Goal: Task Accomplishment & Management: Manage account settings

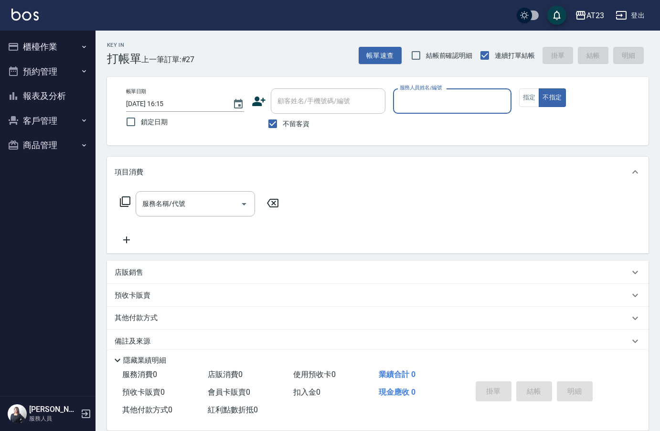
scroll to position [13, 0]
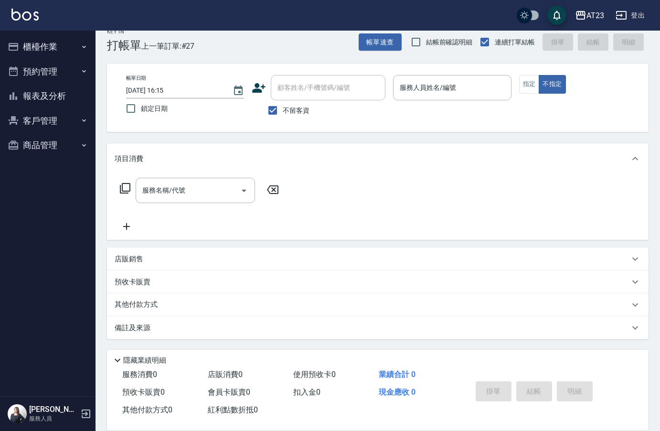
click at [515, 87] on div "帳單日期 [DATE] 16:15 鎖定日期 顧客姓名/手機號碼/編號 顧客姓名/手機號碼/編號 不留客資 服務人員姓名/編號 服務人員姓名/編號 指定 不指定" at bounding box center [377, 97] width 519 height 45
click at [529, 89] on button "指定" at bounding box center [529, 84] width 21 height 19
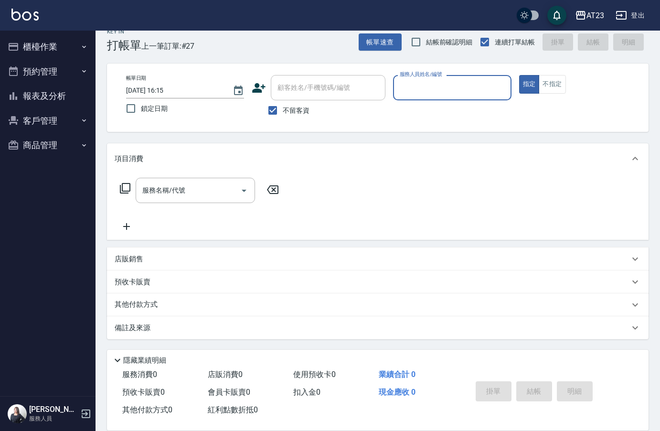
click at [445, 77] on div "服務人員姓名/編號" at bounding box center [452, 87] width 118 height 25
type input "[PERSON_NAME]-18"
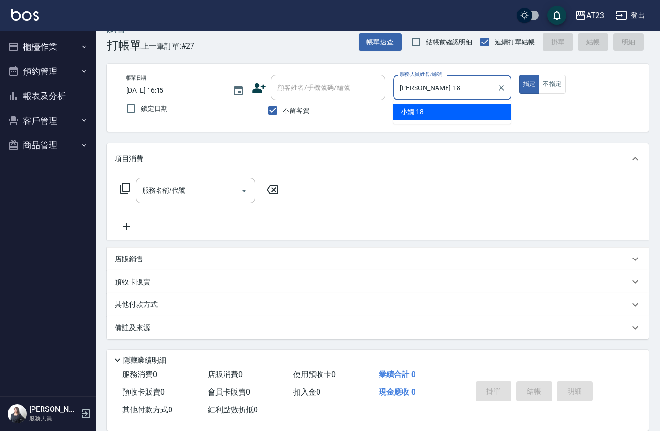
type button "true"
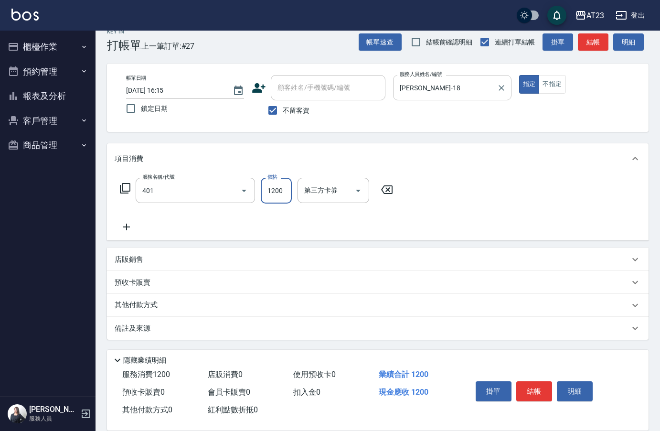
type input "燙髮(401)"
type input "3000"
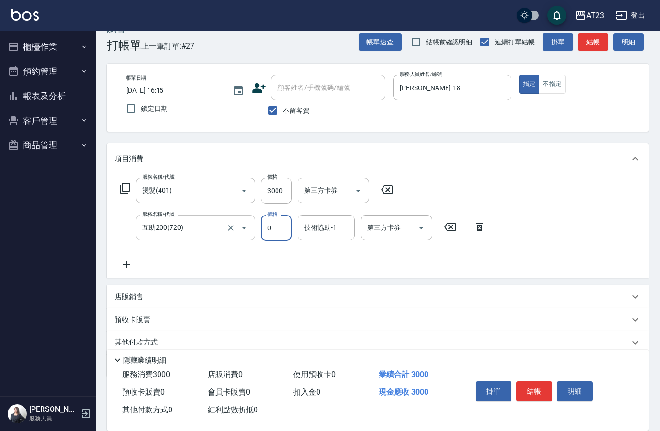
click at [187, 223] on input "互助200(720)" at bounding box center [182, 227] width 84 height 17
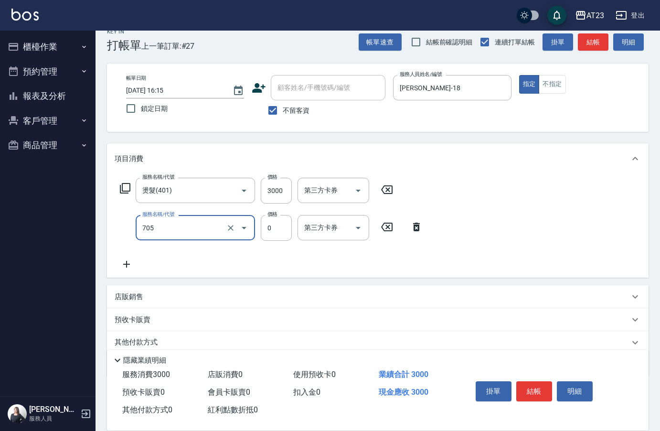
type input "互助50(705)"
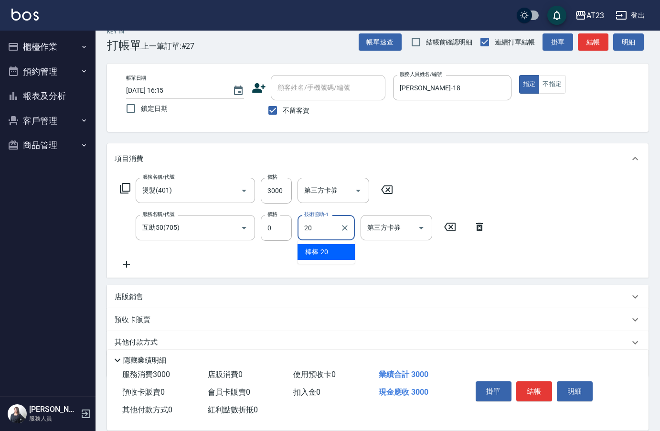
type input "棒棒-20"
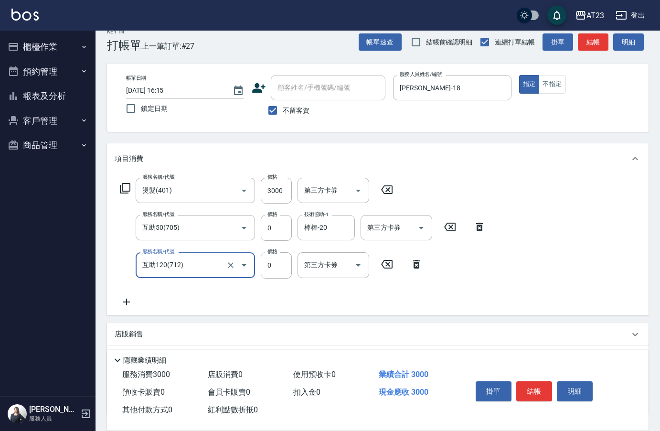
type input "互助120(712)"
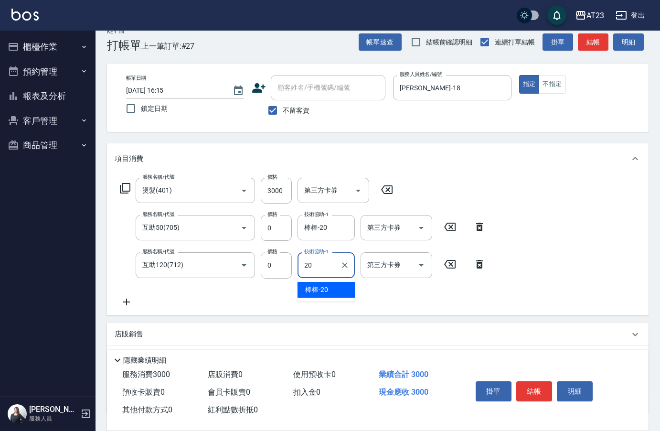
type input "棒棒-20"
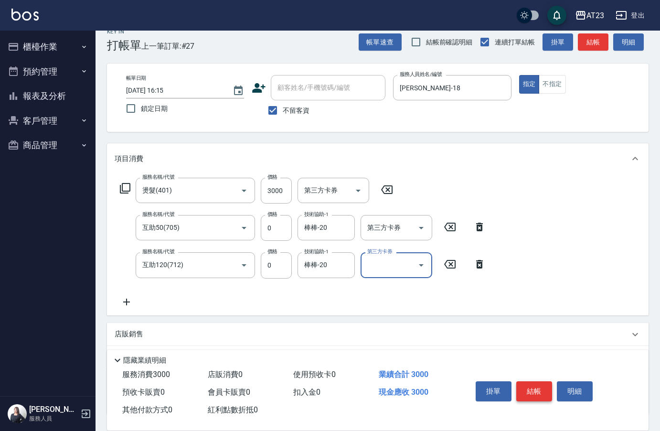
click at [540, 390] on button "結帳" at bounding box center [534, 391] width 36 height 20
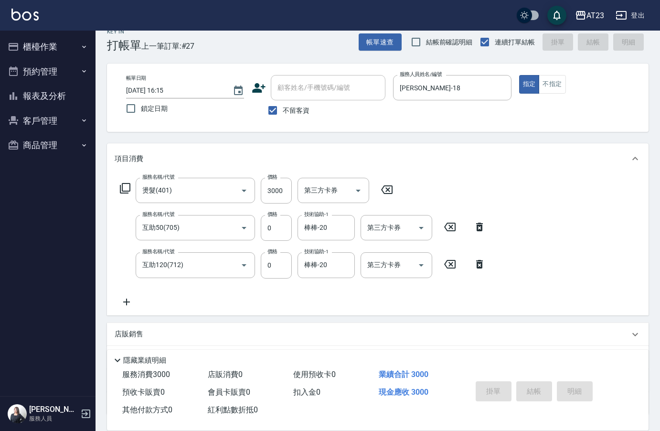
type input "[DATE] 18:22"
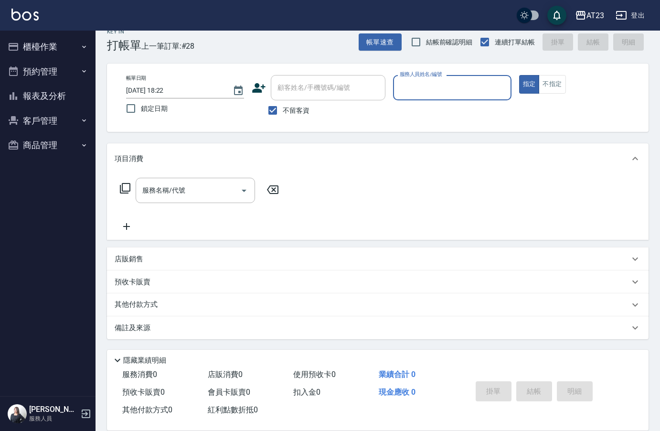
click at [65, 52] on button "櫃檯作業" at bounding box center [48, 46] width 88 height 25
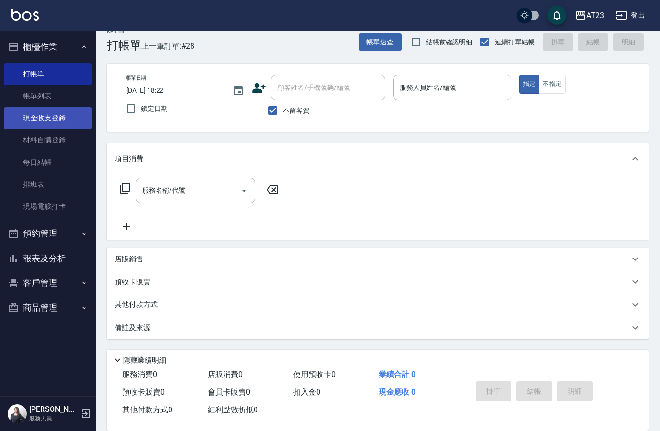
click at [58, 115] on link "現金收支登錄" at bounding box center [48, 118] width 88 height 22
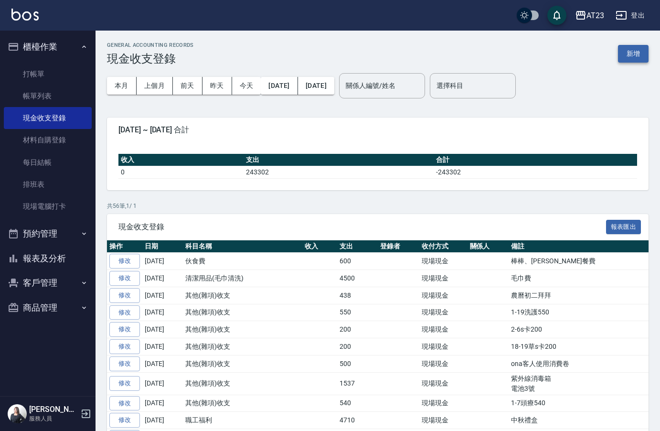
click at [640, 62] on button "新增" at bounding box center [633, 54] width 31 height 18
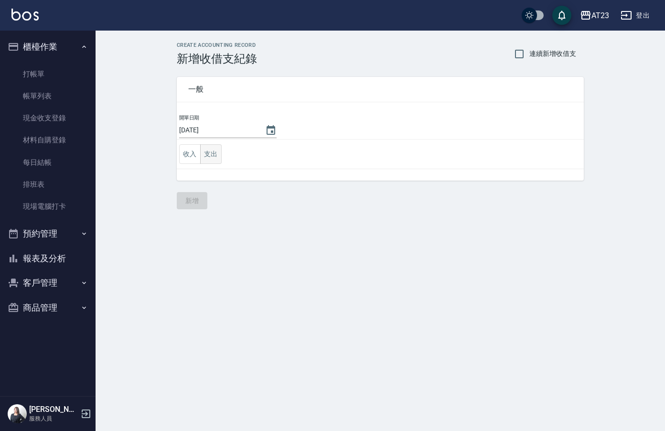
click at [212, 155] on button "支出" at bounding box center [210, 154] width 21 height 20
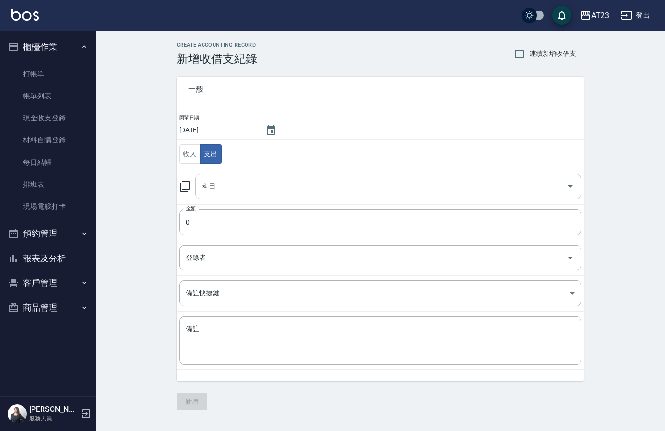
click at [248, 185] on input "科目" at bounding box center [381, 186] width 363 height 17
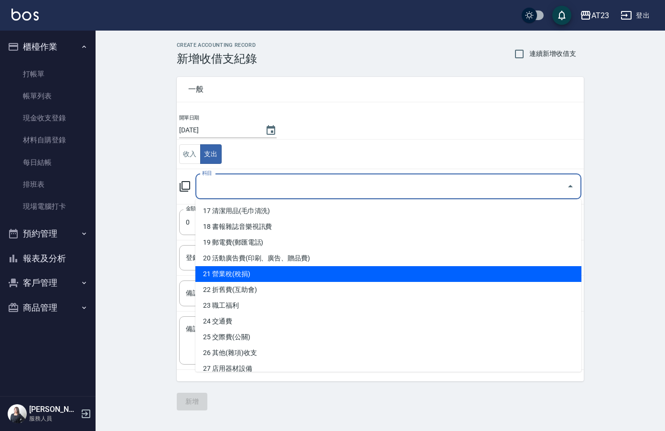
scroll to position [334, 0]
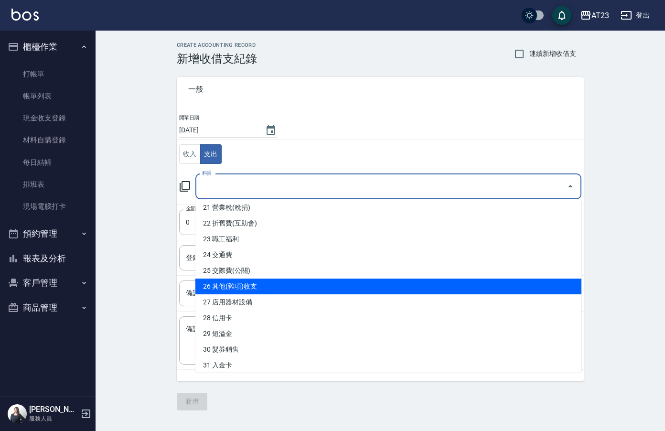
click at [334, 289] on li "26 其他(雜項)收支" at bounding box center [388, 286] width 386 height 16
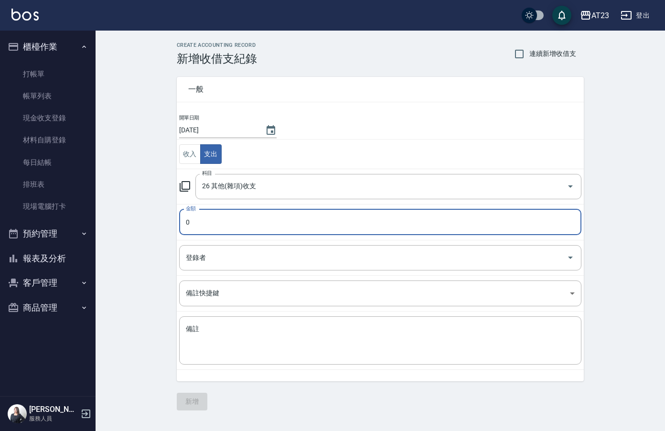
type input "26 其他(雜項)收支"
type input "400"
click at [325, 358] on div "x 備註" at bounding box center [380, 340] width 402 height 48
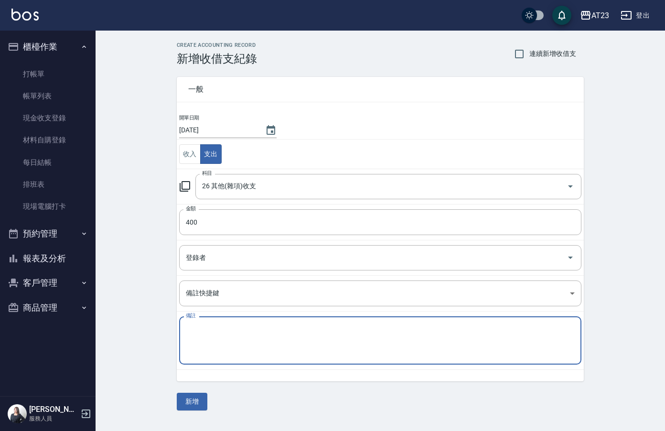
type textarea "4"
type textarea "7-2s卡200 7-2s卡200"
drag, startPoint x: 192, startPoint y: 408, endPoint x: 201, endPoint y: 406, distance: 8.8
click at [196, 406] on button "新增" at bounding box center [192, 401] width 31 height 18
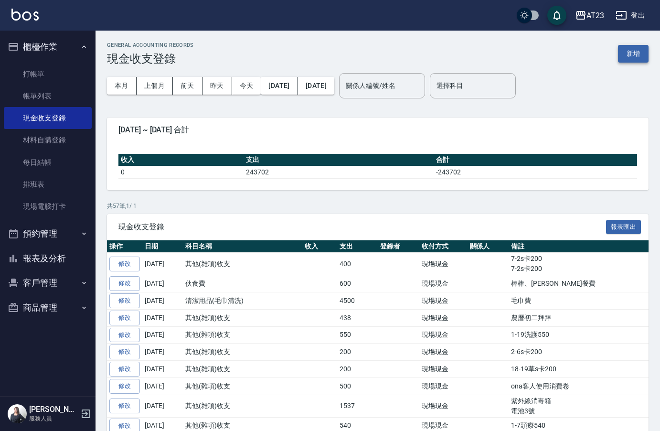
click at [637, 54] on button "新增" at bounding box center [633, 54] width 31 height 18
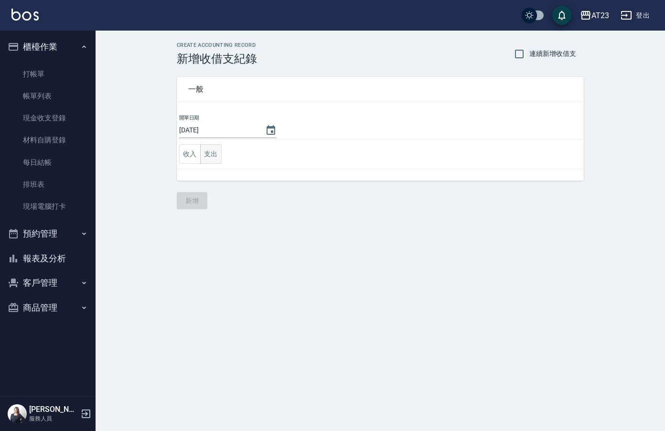
click at [221, 149] on button "支出" at bounding box center [210, 154] width 21 height 20
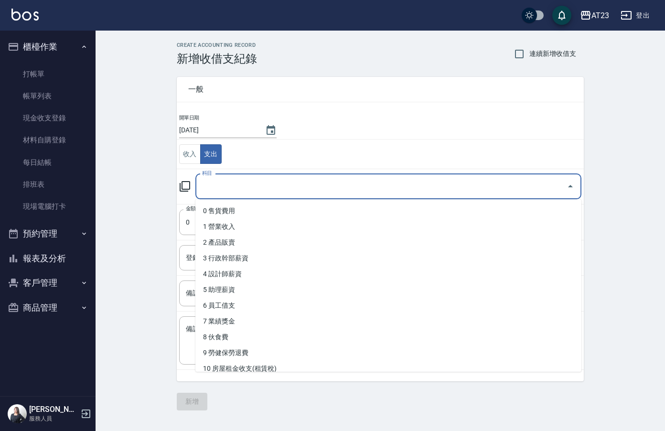
click at [233, 188] on input "科目" at bounding box center [381, 186] width 363 height 17
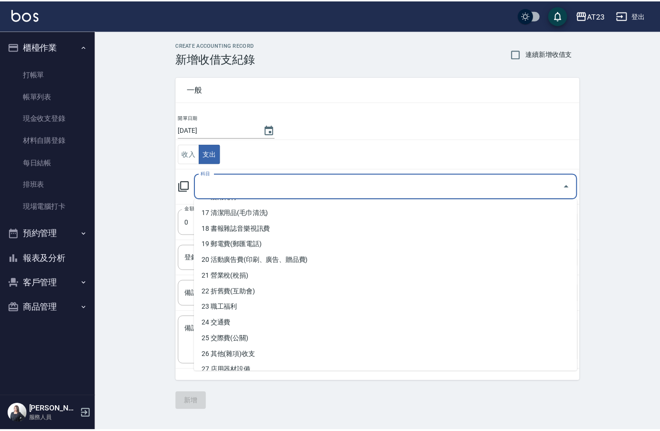
scroll to position [286, 0]
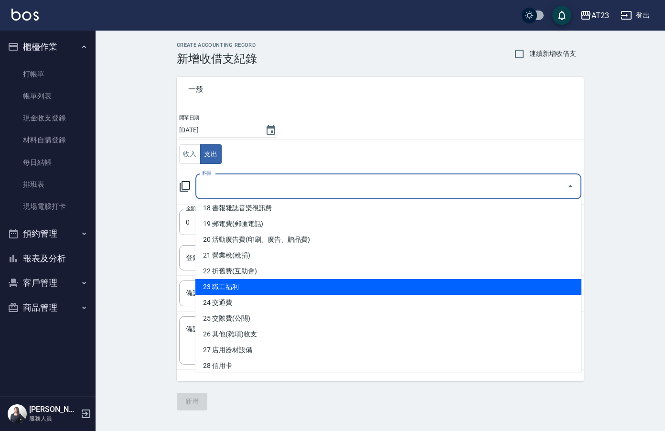
click at [350, 283] on li "23 職工福利" at bounding box center [388, 287] width 386 height 16
type input "23 職工福利"
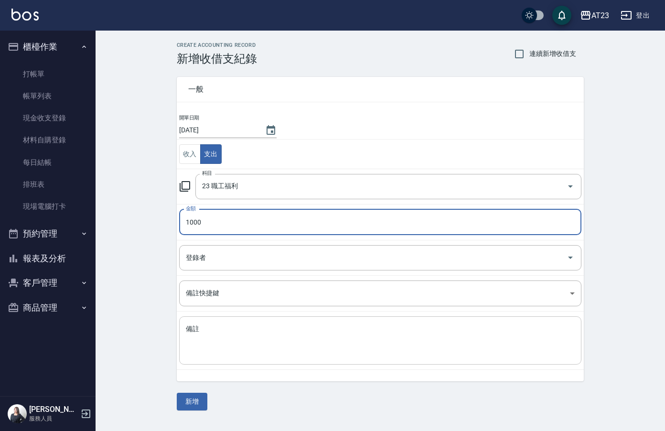
type input "1000"
click at [254, 341] on textarea "備註" at bounding box center [380, 340] width 389 height 32
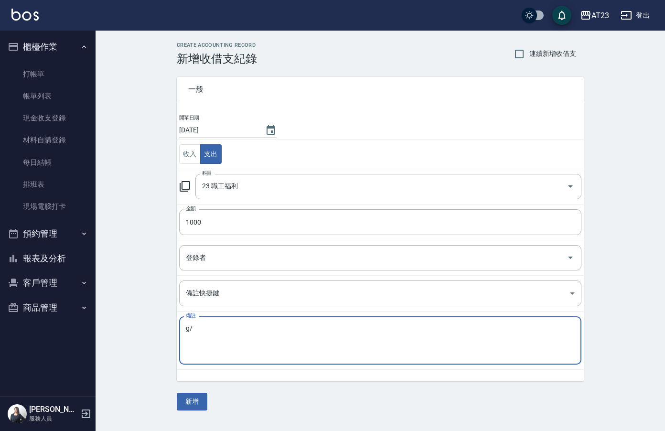
type textarea "g"
type textarea "生日蛋糕"
click at [194, 398] on button "新增" at bounding box center [192, 401] width 31 height 18
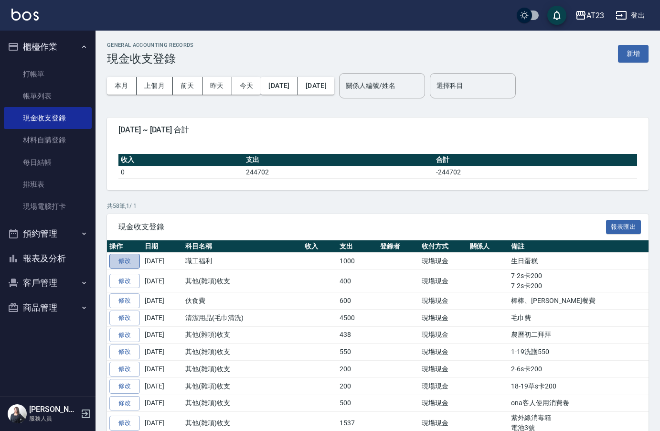
click at [122, 265] on link "修改" at bounding box center [124, 261] width 31 height 15
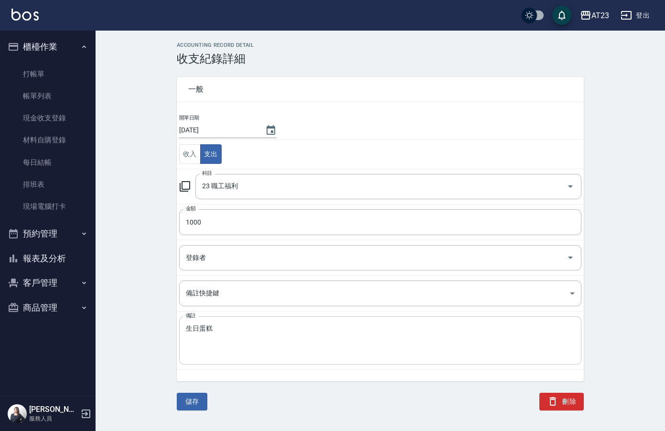
click at [190, 329] on textarea "生日蛋糕" at bounding box center [380, 340] width 389 height 32
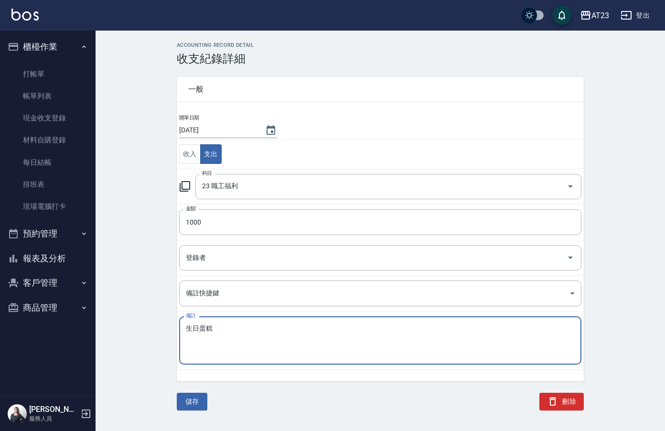
click at [178, 329] on td "備註 生日蛋糕 x 備註" at bounding box center [380, 340] width 407 height 58
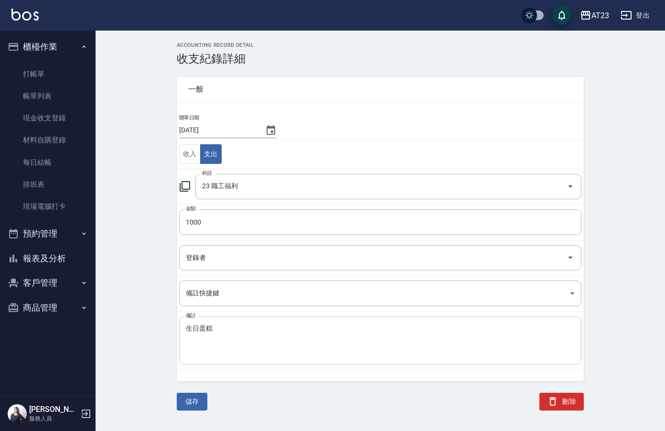
click at [184, 327] on div "生日蛋糕 x 備註" at bounding box center [380, 340] width 402 height 48
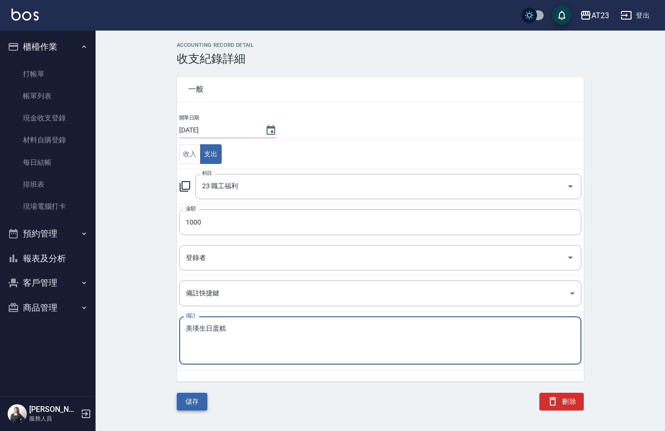
type textarea "美瑛生日蛋糕"
click at [187, 402] on button "儲存" at bounding box center [192, 401] width 31 height 18
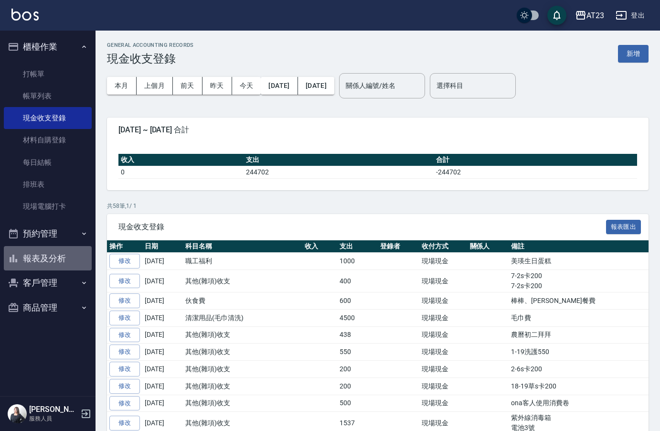
click at [32, 257] on button "報表及分析" at bounding box center [48, 258] width 88 height 25
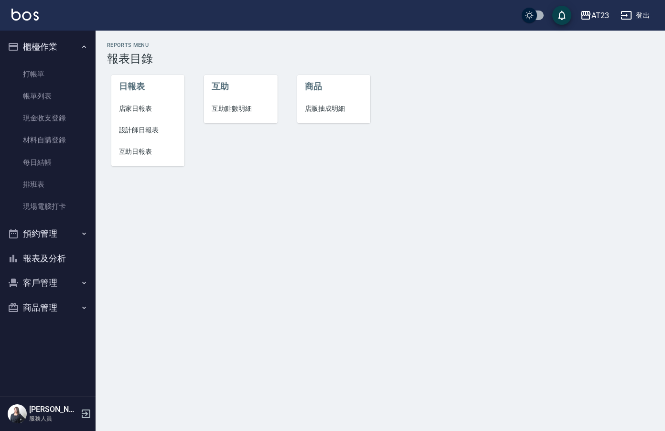
click at [142, 111] on span "店家日報表" at bounding box center [148, 109] width 58 height 10
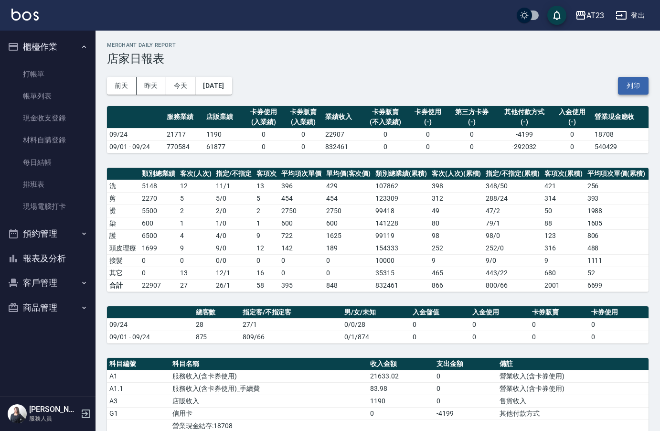
click at [633, 84] on button "列印" at bounding box center [633, 86] width 31 height 18
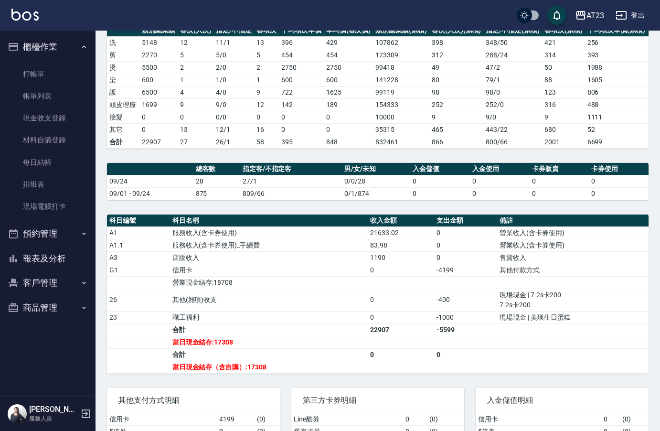
scroll to position [205, 0]
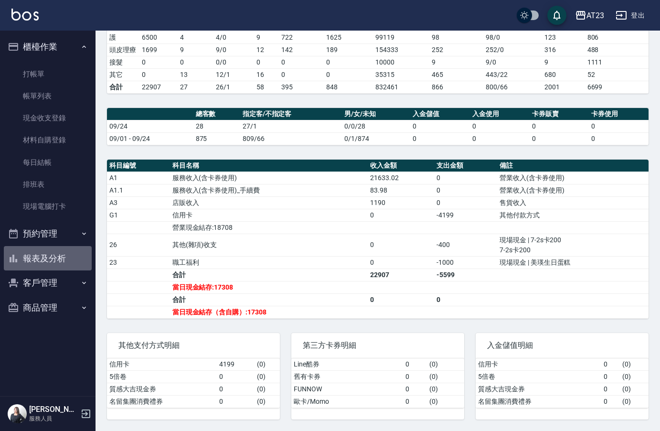
click at [72, 261] on button "報表及分析" at bounding box center [48, 258] width 88 height 25
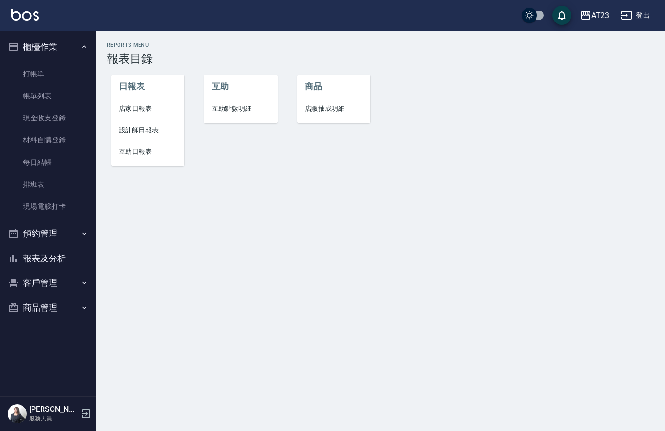
click at [144, 159] on li "互助日報表" at bounding box center [148, 151] width 74 height 21
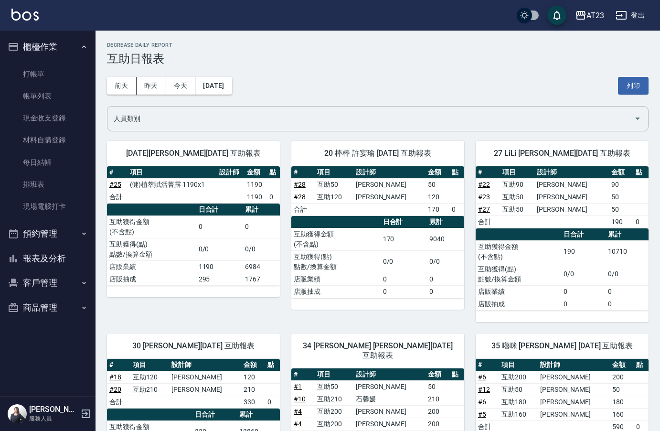
click at [287, 107] on div "人員類別" at bounding box center [377, 118] width 541 height 25
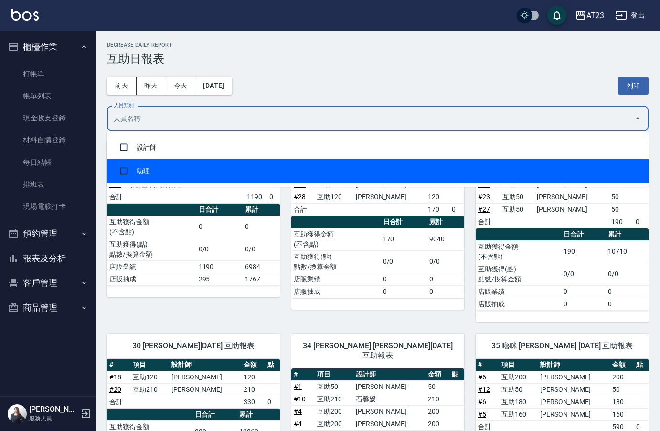
click at [242, 173] on li "助理" at bounding box center [377, 171] width 541 height 24
checkbox input "true"
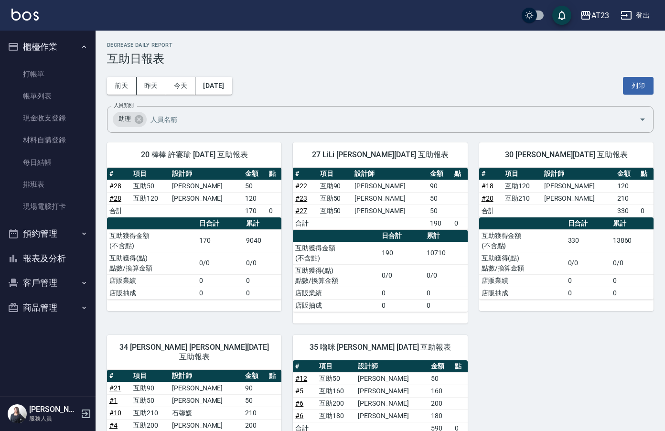
click at [417, 64] on h3 "互助日報表" at bounding box center [380, 58] width 546 height 13
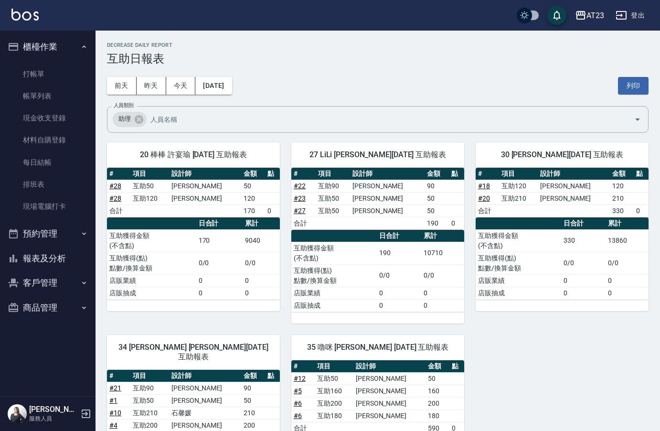
drag, startPoint x: 633, startPoint y: 87, endPoint x: 69, endPoint y: 379, distance: 634.9
click at [633, 87] on button "列印" at bounding box center [633, 86] width 31 height 18
click at [33, 259] on button "報表及分析" at bounding box center [48, 258] width 88 height 25
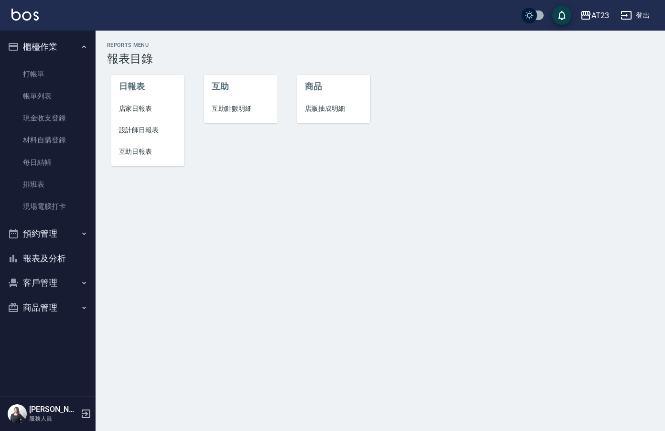
click at [146, 130] on span "設計師日報表" at bounding box center [148, 130] width 58 height 10
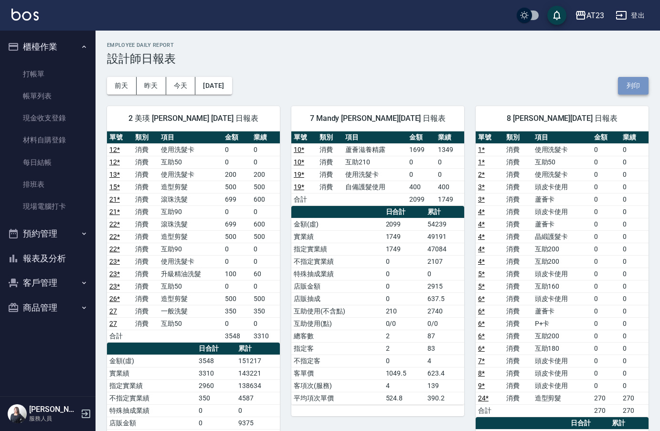
click at [640, 87] on button "列印" at bounding box center [633, 86] width 31 height 18
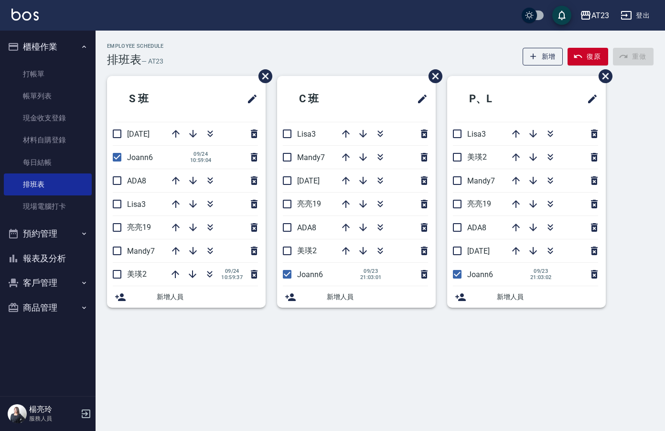
click at [125, 137] on input "checkbox" at bounding box center [117, 134] width 20 height 20
checkbox input "true"
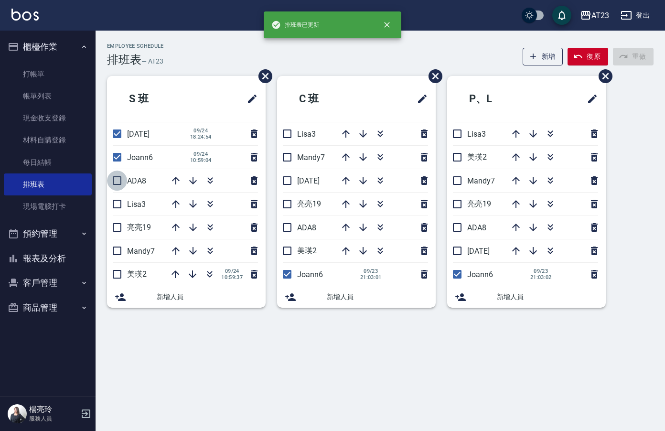
click at [112, 184] on input "checkbox" at bounding box center [117, 180] width 20 height 20
checkbox input "true"
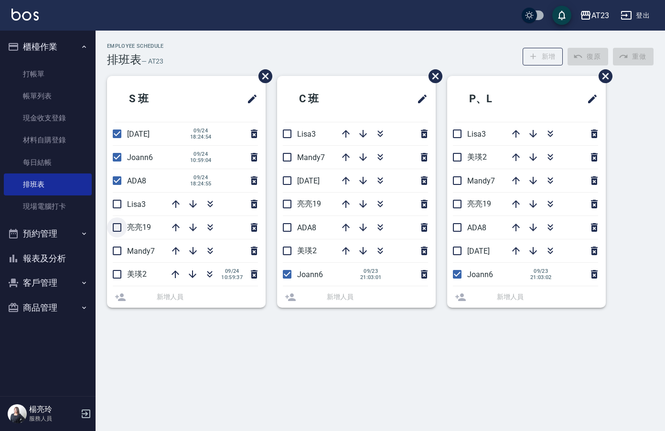
drag, startPoint x: 115, startPoint y: 205, endPoint x: 124, endPoint y: 224, distance: 20.9
click at [115, 207] on li "Lisa3" at bounding box center [186, 203] width 159 height 23
click at [121, 232] on input "checkbox" at bounding box center [117, 227] width 20 height 20
checkbox input "true"
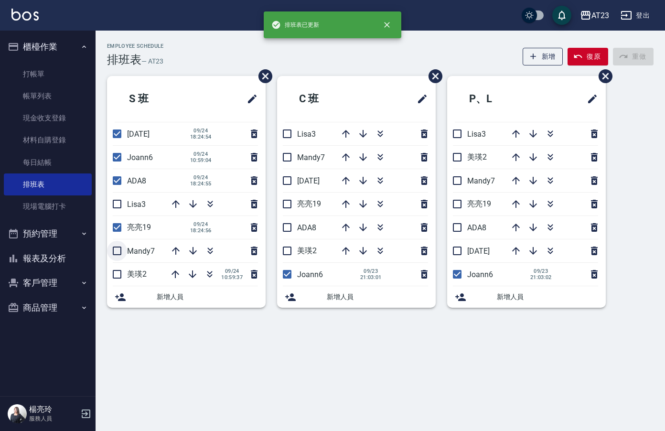
drag, startPoint x: 119, startPoint y: 257, endPoint x: 123, endPoint y: 272, distance: 15.3
click at [119, 258] on li "Mandy7" at bounding box center [186, 250] width 159 height 23
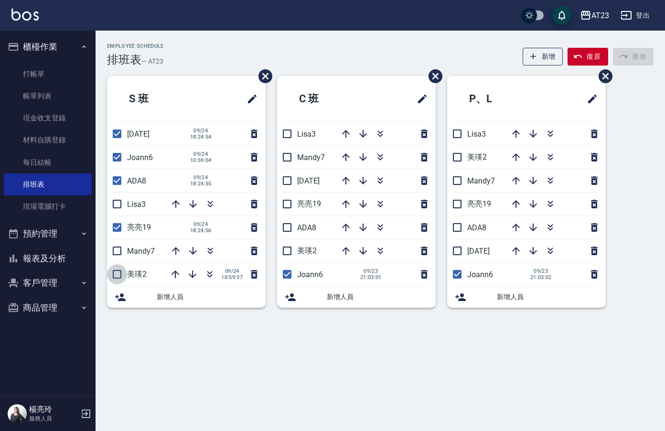
drag, startPoint x: 121, startPoint y: 278, endPoint x: 120, endPoint y: 261, distance: 17.7
click at [120, 277] on input "checkbox" at bounding box center [117, 274] width 20 height 20
checkbox input "true"
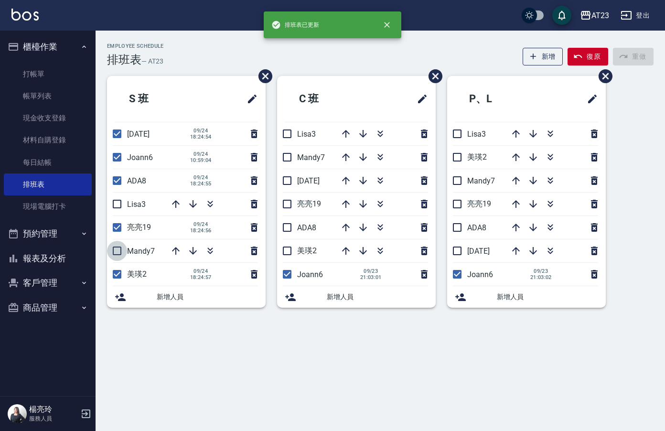
drag, startPoint x: 118, startPoint y: 253, endPoint x: 116, endPoint y: 239, distance: 14.1
click at [117, 251] on input "checkbox" at bounding box center [117, 251] width 20 height 20
checkbox input "true"
click at [113, 207] on input "checkbox" at bounding box center [117, 204] width 20 height 20
checkbox input "true"
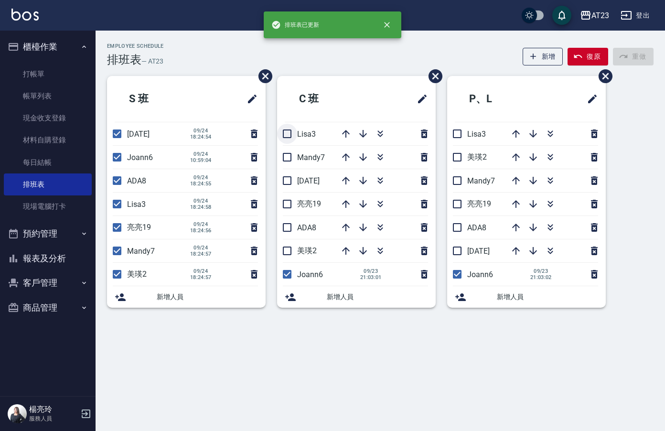
click at [277, 138] on input "checkbox" at bounding box center [287, 134] width 20 height 20
checkbox input "true"
click at [293, 163] on input "checkbox" at bounding box center [287, 157] width 20 height 20
checkbox input "true"
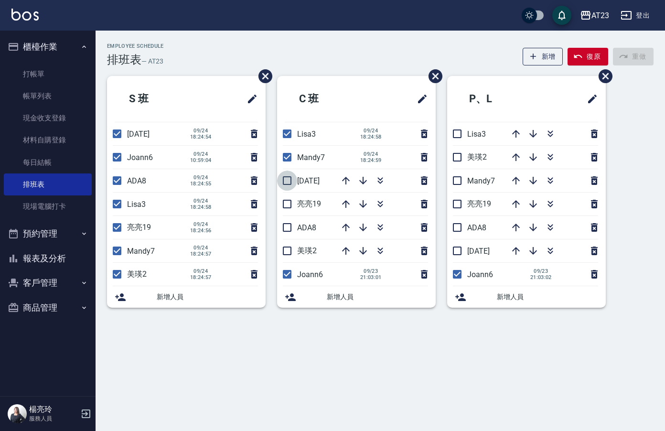
drag, startPoint x: 289, startPoint y: 177, endPoint x: 306, endPoint y: 212, distance: 38.7
click at [291, 183] on input "checkbox" at bounding box center [287, 180] width 20 height 20
checkbox input "true"
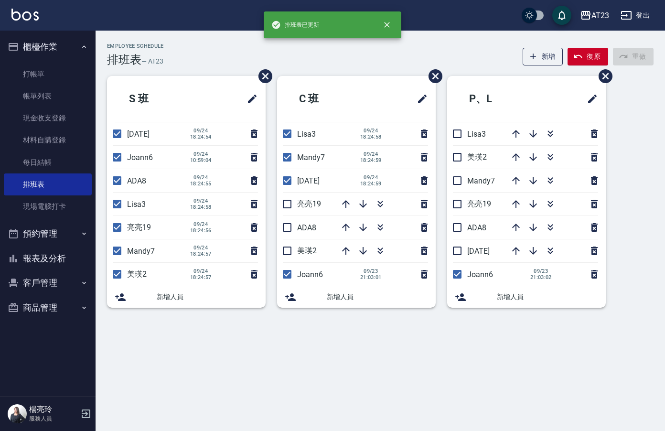
click at [296, 211] on input "checkbox" at bounding box center [287, 204] width 20 height 20
checkbox input "true"
click at [295, 234] on input "checkbox" at bounding box center [287, 227] width 20 height 20
checkbox input "true"
click at [298, 255] on span "美瑛2" at bounding box center [307, 250] width 20 height 9
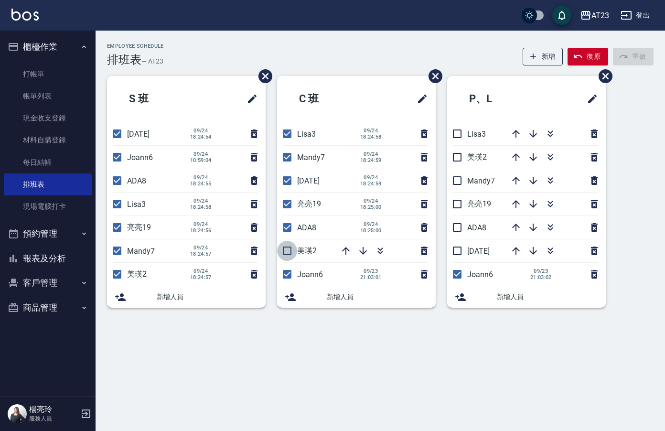
click at [286, 250] on input "checkbox" at bounding box center [287, 251] width 20 height 20
checkbox input "true"
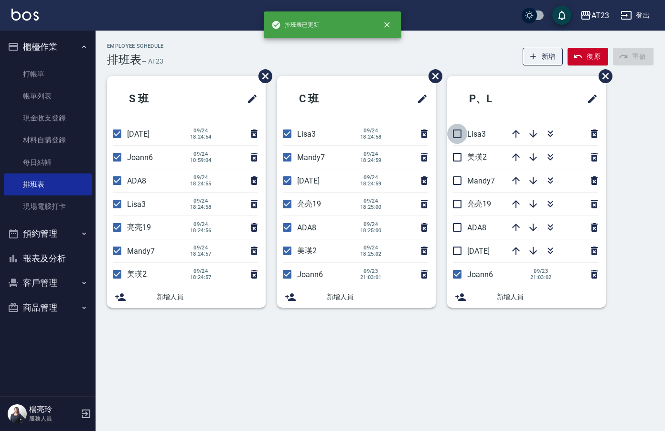
click at [451, 133] on input "checkbox" at bounding box center [457, 134] width 20 height 20
checkbox input "true"
drag, startPoint x: 456, startPoint y: 154, endPoint x: 461, endPoint y: 168, distance: 14.6
click at [457, 158] on input "checkbox" at bounding box center [457, 157] width 20 height 20
checkbox input "true"
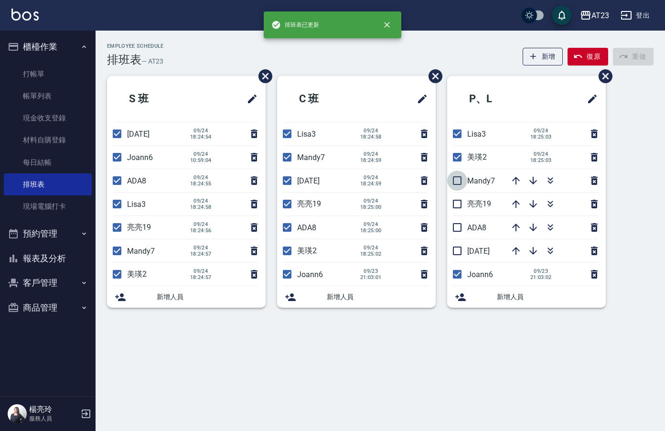
drag, startPoint x: 457, startPoint y: 180, endPoint x: 474, endPoint y: 195, distance: 22.0
click at [461, 182] on input "checkbox" at bounding box center [457, 180] width 20 height 20
checkbox input "true"
click at [465, 208] on input "checkbox" at bounding box center [457, 204] width 20 height 20
checkbox input "true"
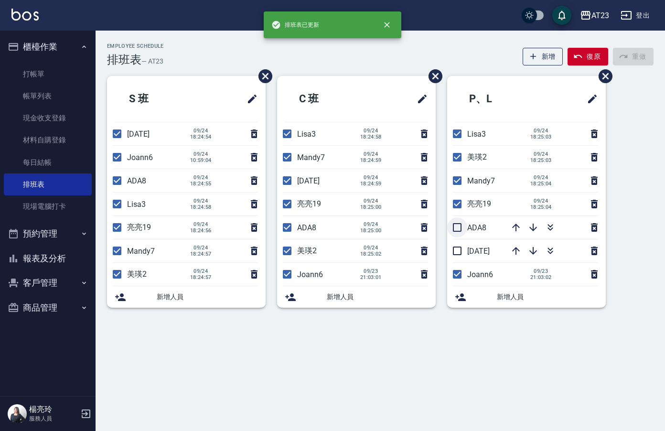
click at [458, 227] on input "checkbox" at bounding box center [457, 227] width 20 height 20
checkbox input "true"
click at [456, 254] on input "checkbox" at bounding box center [457, 251] width 20 height 20
checkbox input "true"
